Goal: Task Accomplishment & Management: Manage account settings

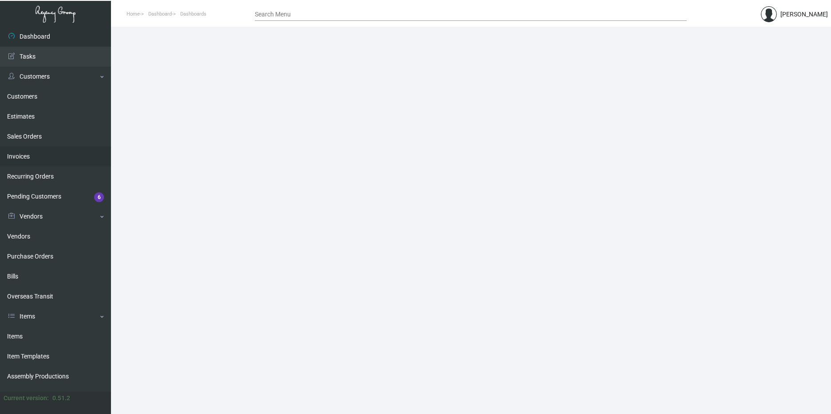
click at [34, 154] on link "Invoices" at bounding box center [55, 156] width 111 height 20
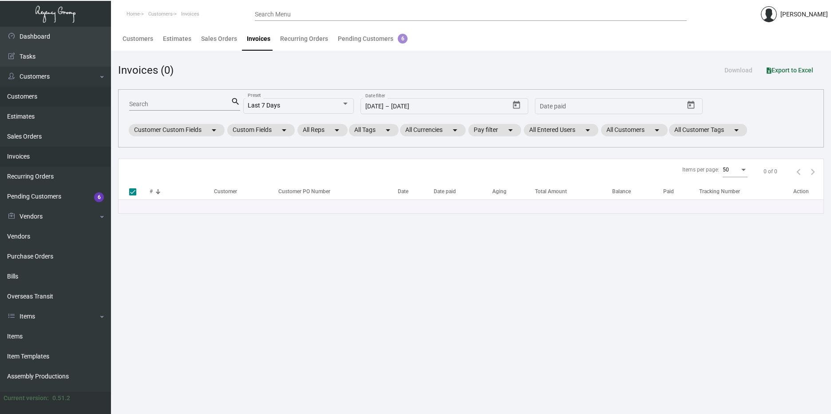
click at [21, 99] on link "Customers" at bounding box center [55, 97] width 111 height 20
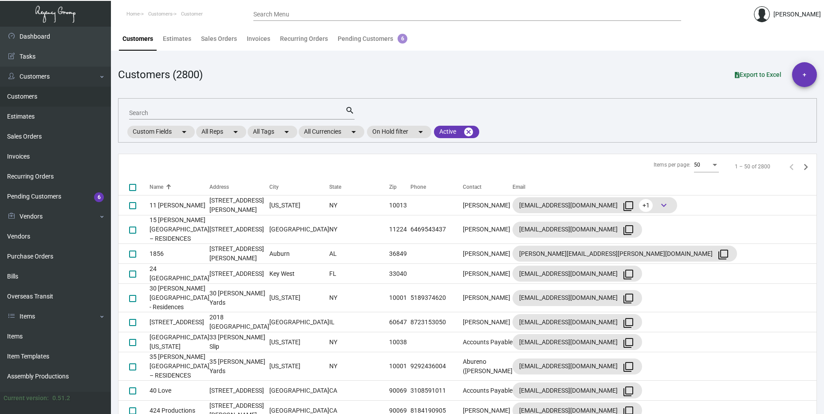
click at [159, 113] on input "Search" at bounding box center [237, 113] width 216 height 7
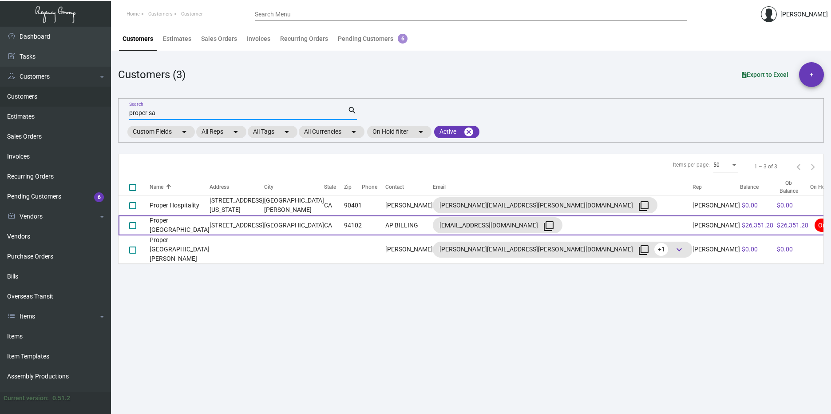
type input "proper sa"
click at [228, 226] on td "[STREET_ADDRESS]" at bounding box center [236, 225] width 55 height 20
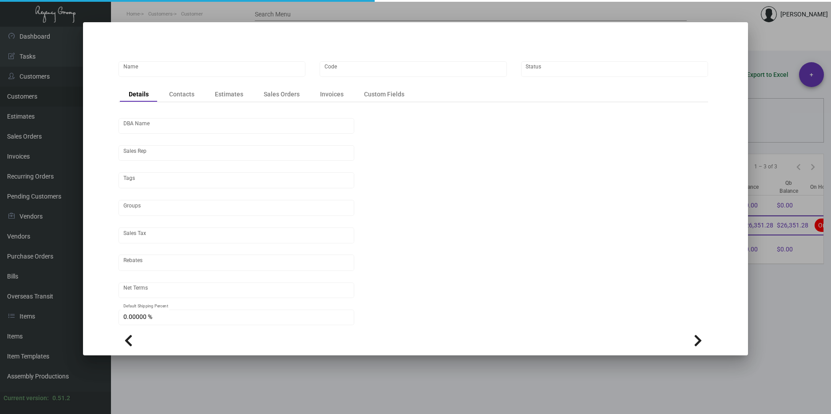
type input "Proper [GEOGRAPHIC_DATA]"
type input "944"
type input "[PERSON_NAME]"
type input "[GEOGRAPHIC_DATA]-[GEOGRAPHIC_DATA]"
type input "Net 30"
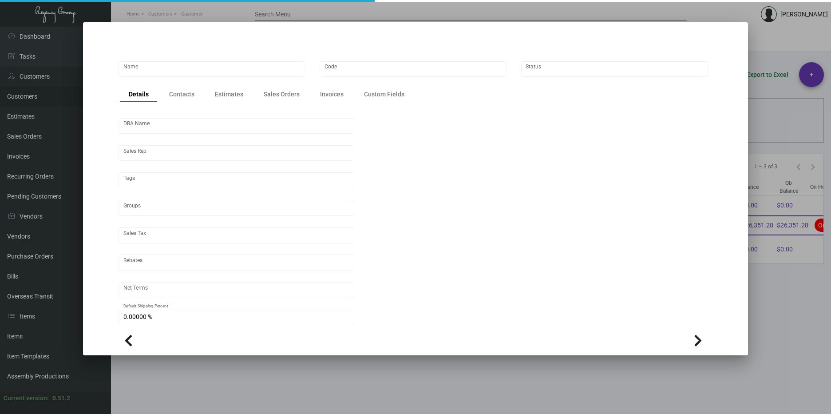
type input "United States Dollar $"
type input "$ 0.00"
checkbox input "true"
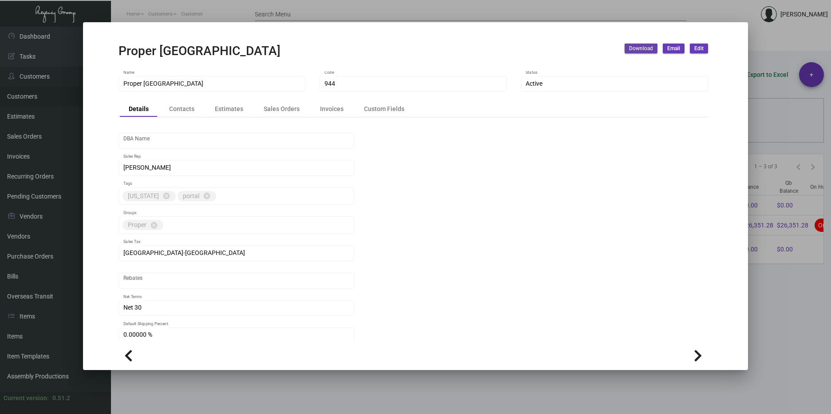
click at [636, 50] on span "Download" at bounding box center [641, 49] width 24 height 8
click at [654, 87] on button "Invoices" at bounding box center [665, 88] width 82 height 21
